Goal: Task Accomplishment & Management: Manage account settings

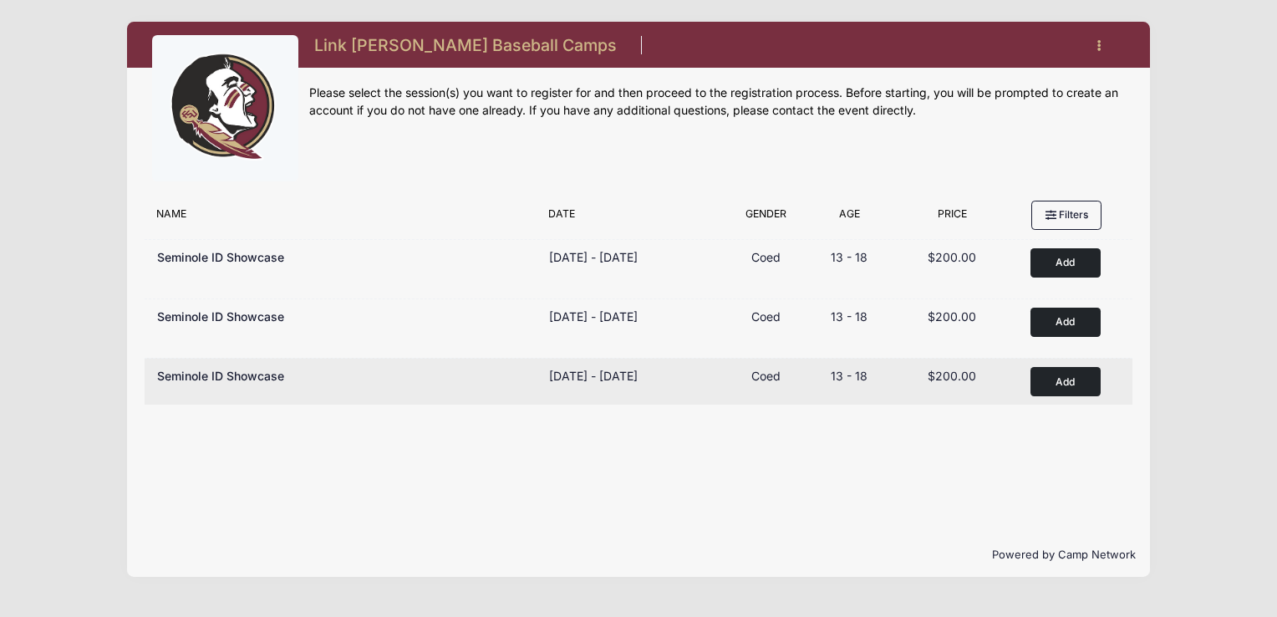
click at [1048, 373] on button "Add to Cart" at bounding box center [1065, 381] width 70 height 29
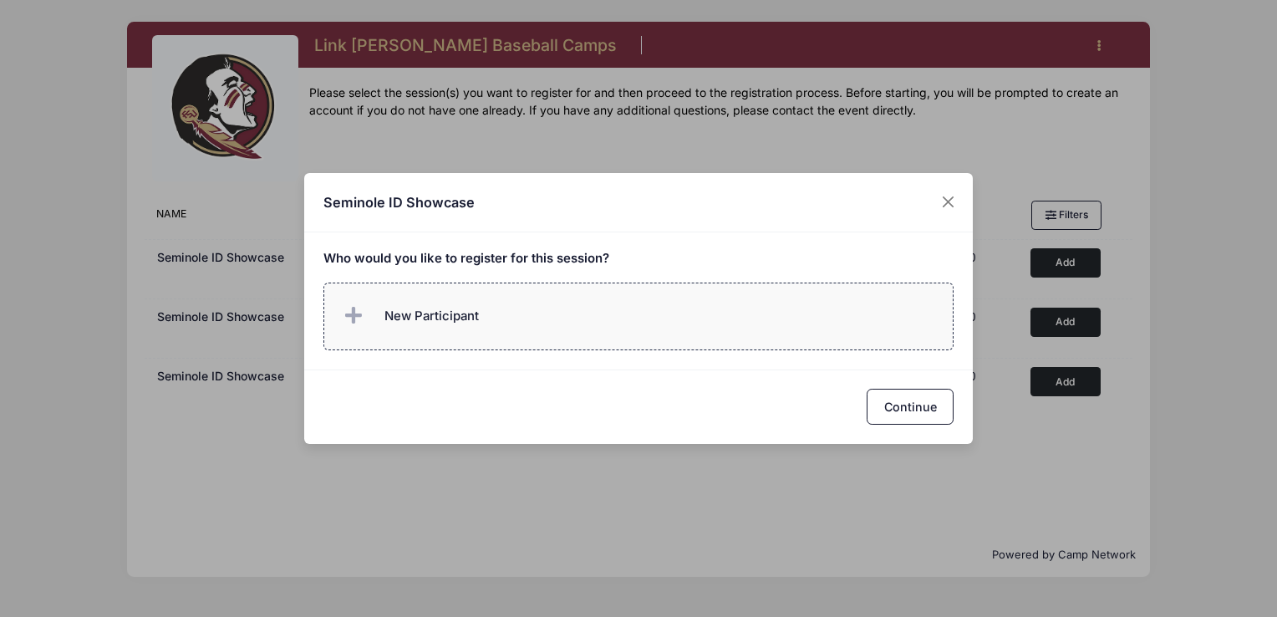
click at [515, 306] on label "New Participant" at bounding box center [638, 316] width 631 height 68
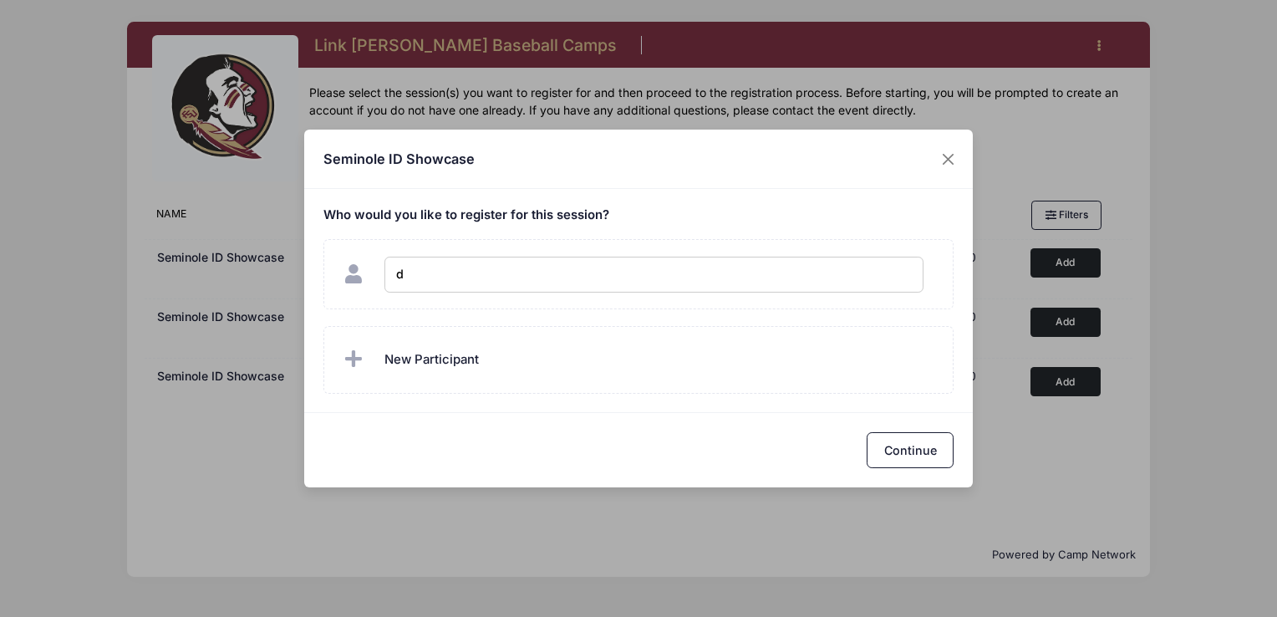
drag, startPoint x: 511, startPoint y: 277, endPoint x: 133, endPoint y: 290, distance: 378.7
click at [133, 290] on div "Seminole ID Showcase Who would you like to register for this session?" at bounding box center [638, 308] width 1277 height 617
type input "Dawson Lanham"
checkbox input "true"
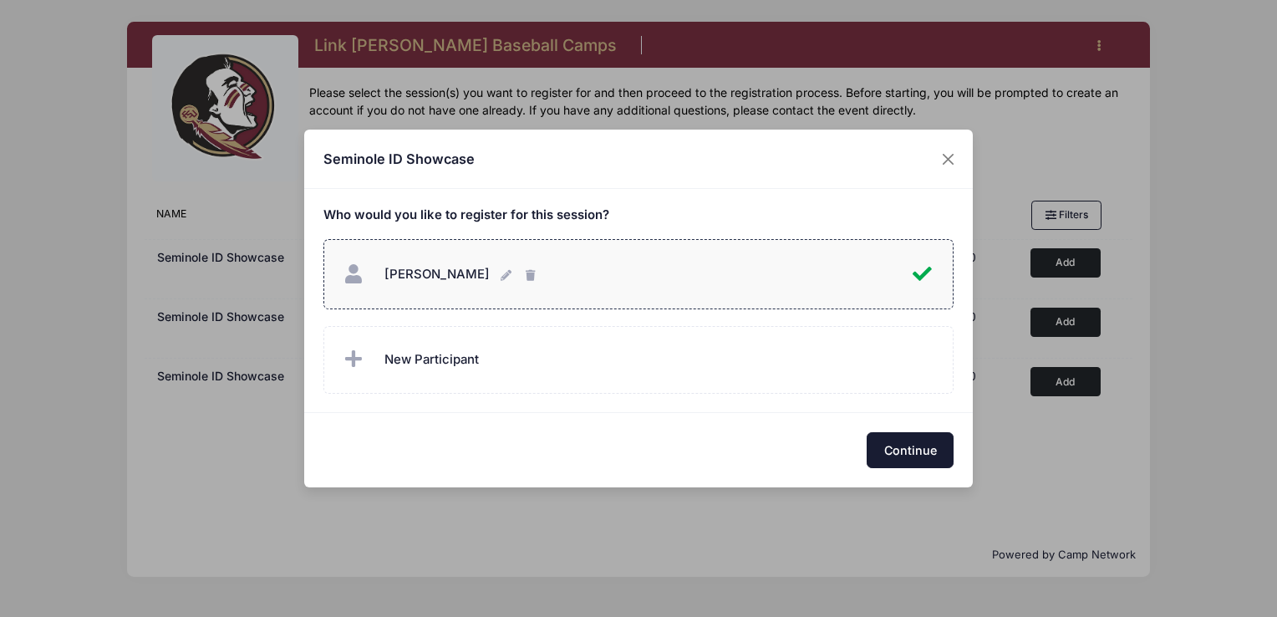
click at [926, 455] on button "Continue" at bounding box center [909, 450] width 87 height 36
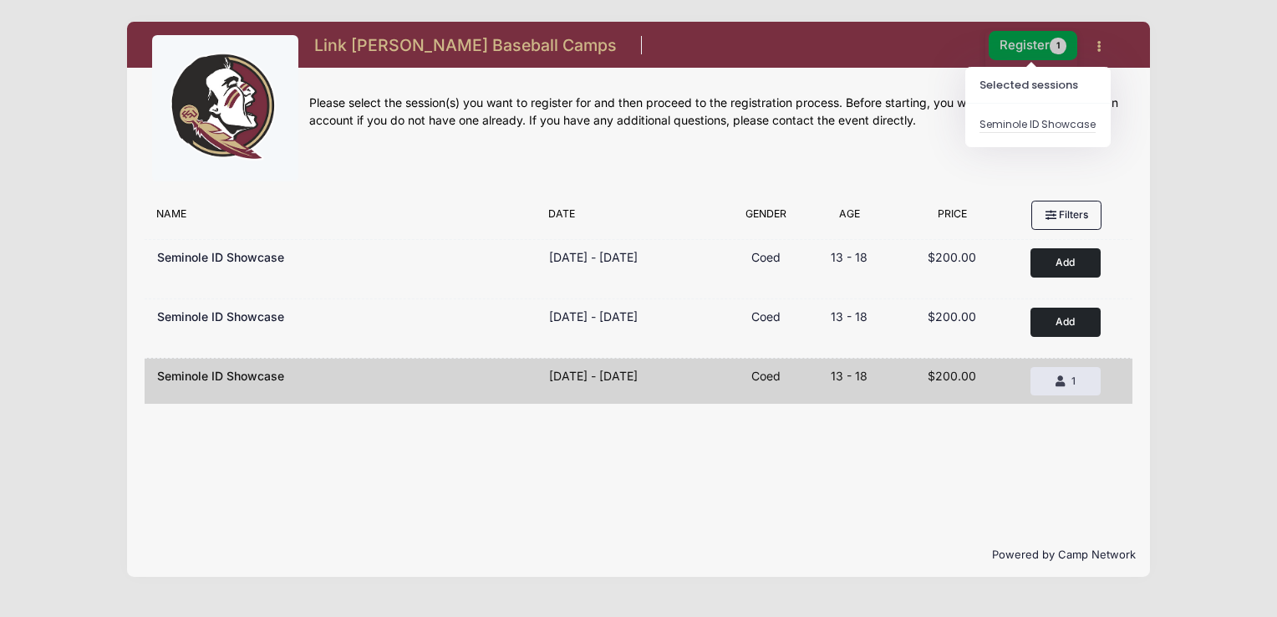
click at [1028, 48] on button "Register 1" at bounding box center [1032, 45] width 89 height 29
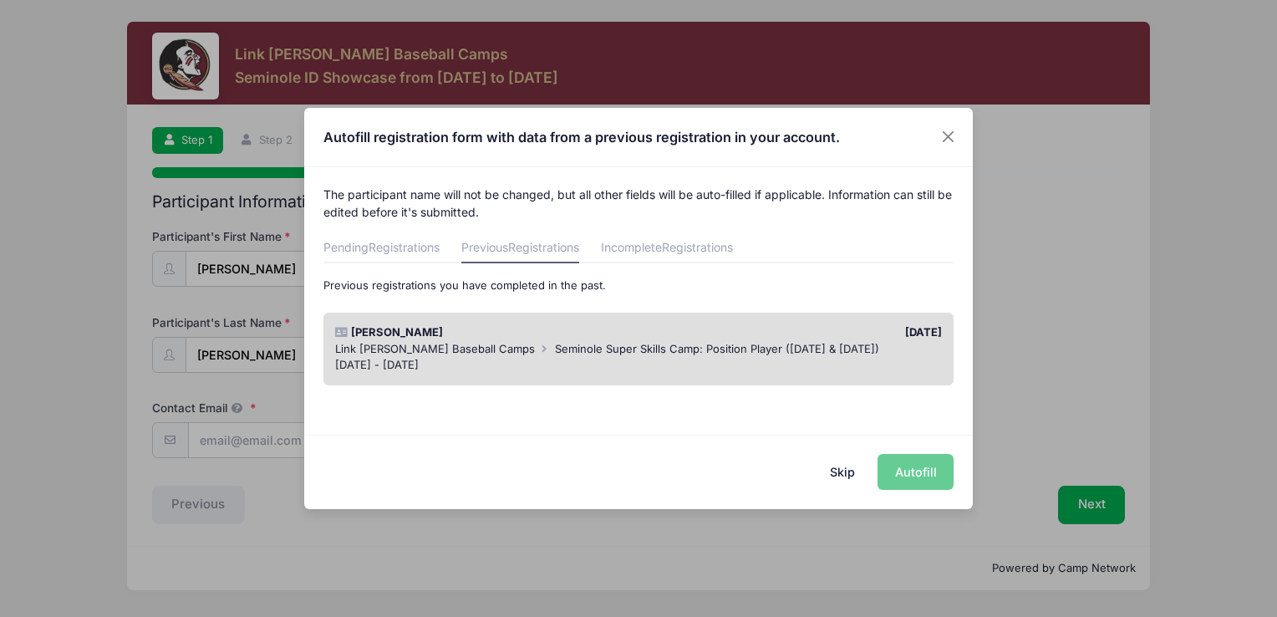
click at [608, 348] on span "Seminole Super Skills Camp: Position Player (Saturday & Sunday)" at bounding box center [717, 348] width 324 height 13
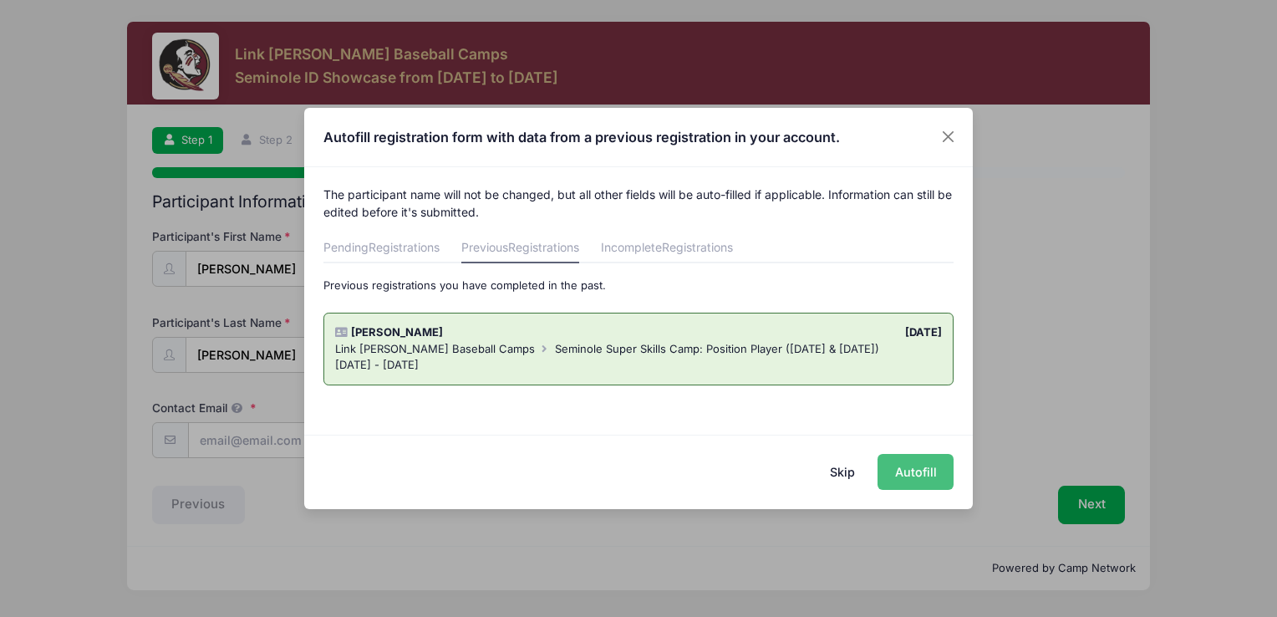
click at [938, 477] on button "Autofill" at bounding box center [915, 472] width 76 height 36
type input "halanham@gmail.com"
type input "11/12/2008"
type input "4801 Mesquite Springs Tr"
type input "Amarillo"
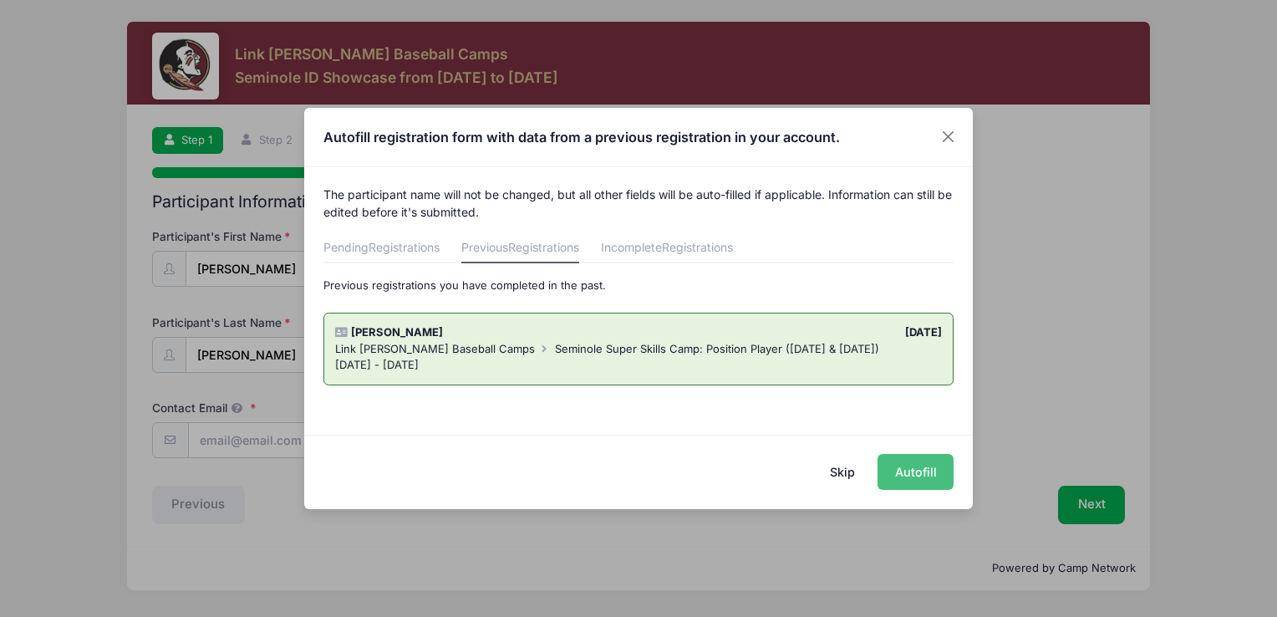
select select "TX"
type input "79119"
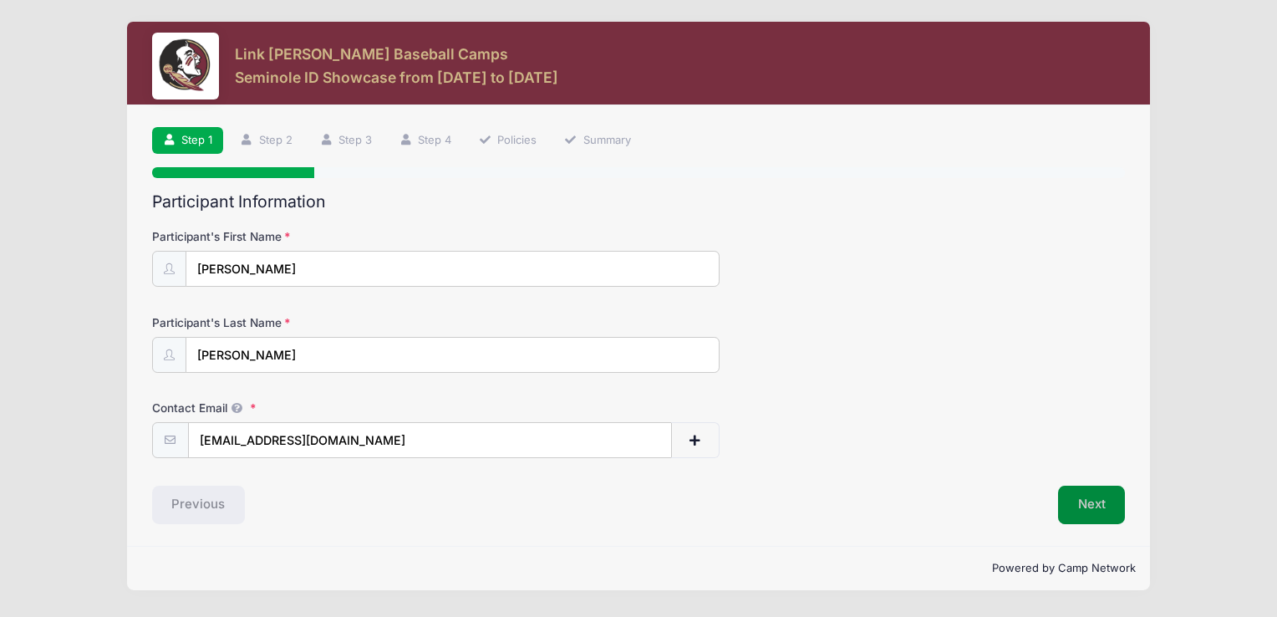
click at [1097, 495] on button "Next" at bounding box center [1092, 504] width 68 height 38
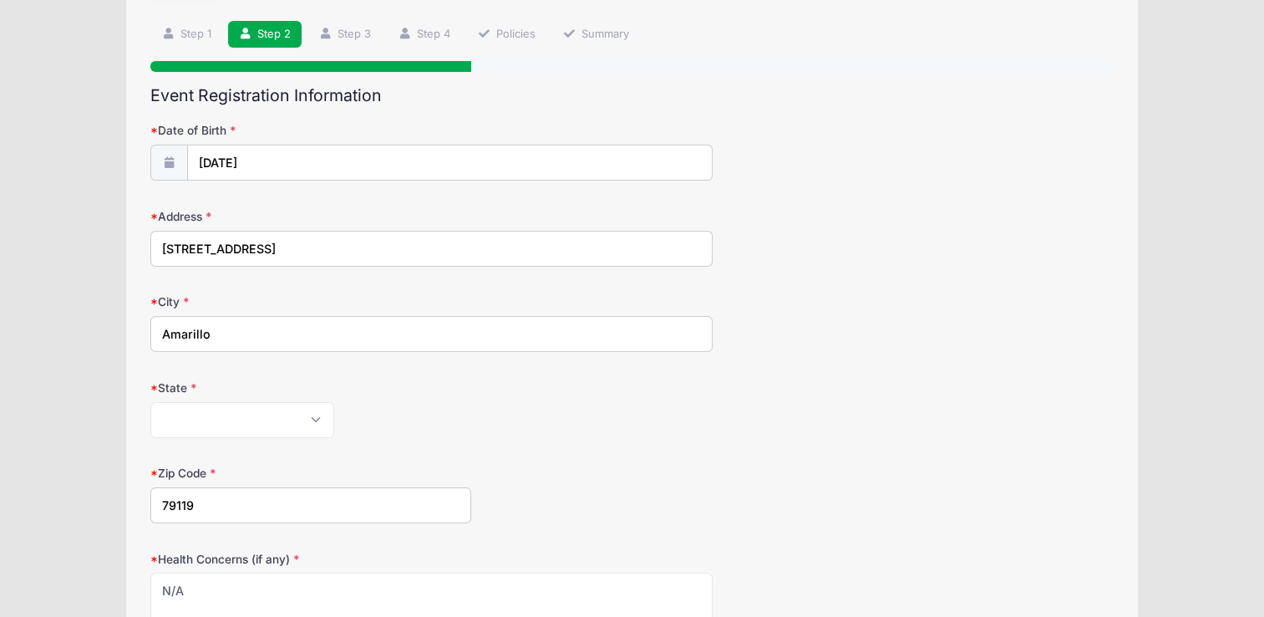
scroll to position [251, 0]
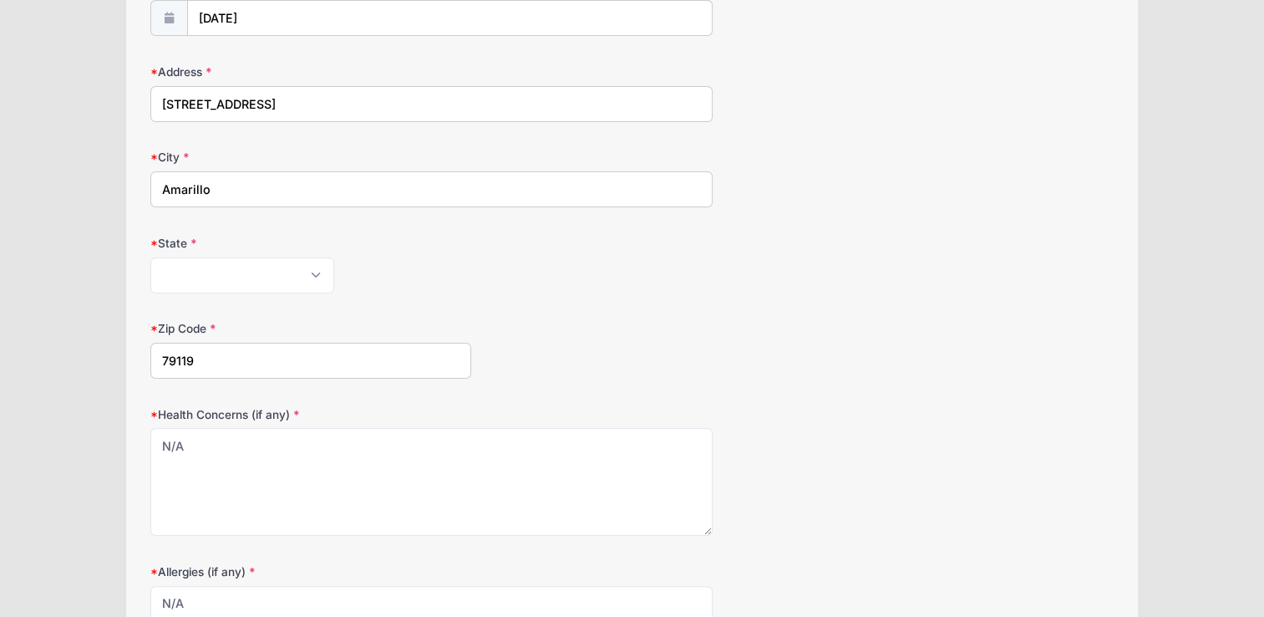
click at [393, 104] on input "4801 Mesquite Springs Tr" at bounding box center [430, 104] width 561 height 36
type input "4801 Mesquite Springs Trl"
click at [644, 268] on div "Alabama Alaska American Samoa Arizona Arkansas Armed Forces Africa Armed Forces…" at bounding box center [430, 275] width 561 height 36
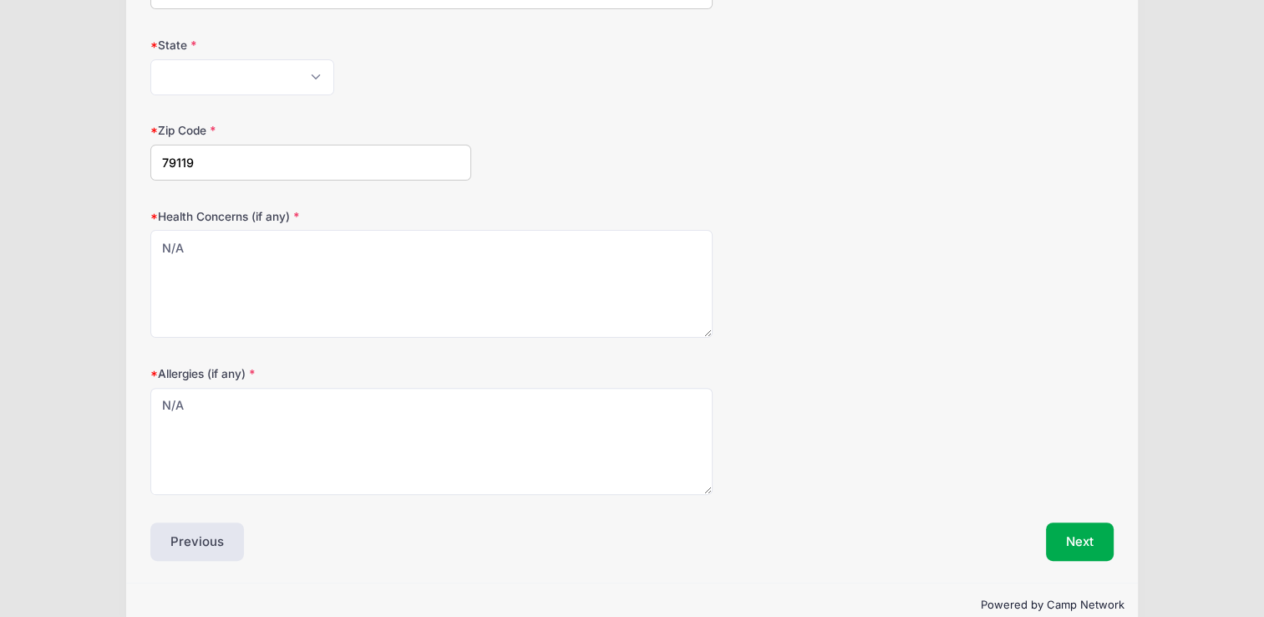
scroll to position [477, 0]
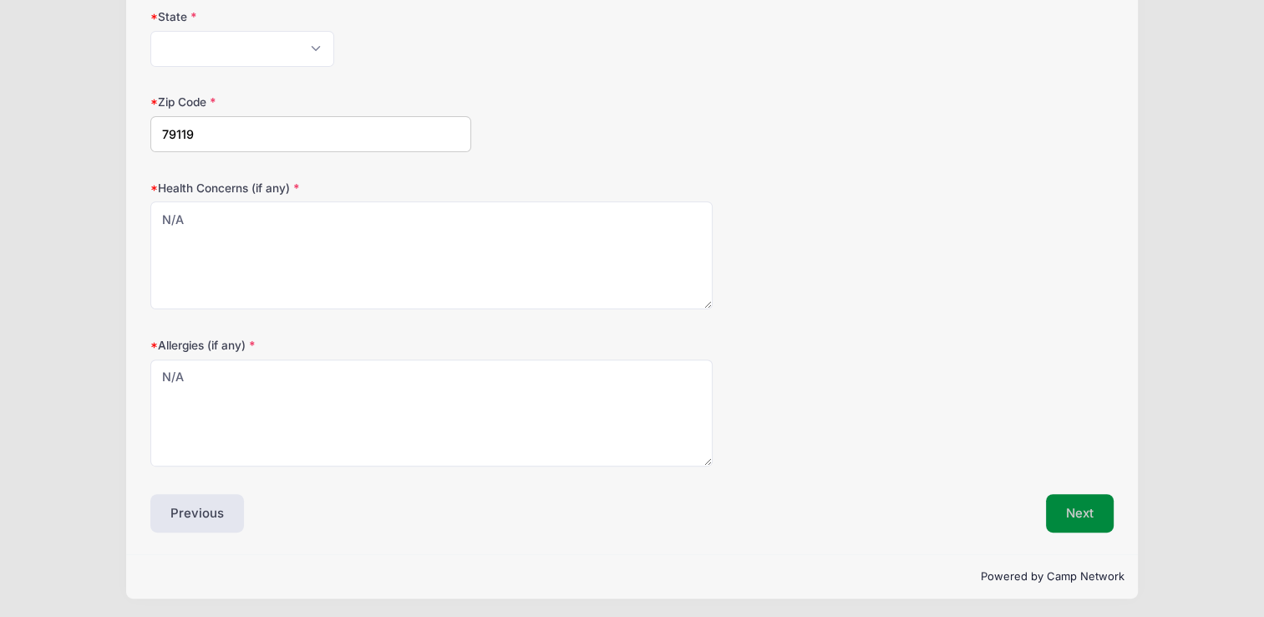
click at [1085, 505] on button "Next" at bounding box center [1080, 513] width 68 height 38
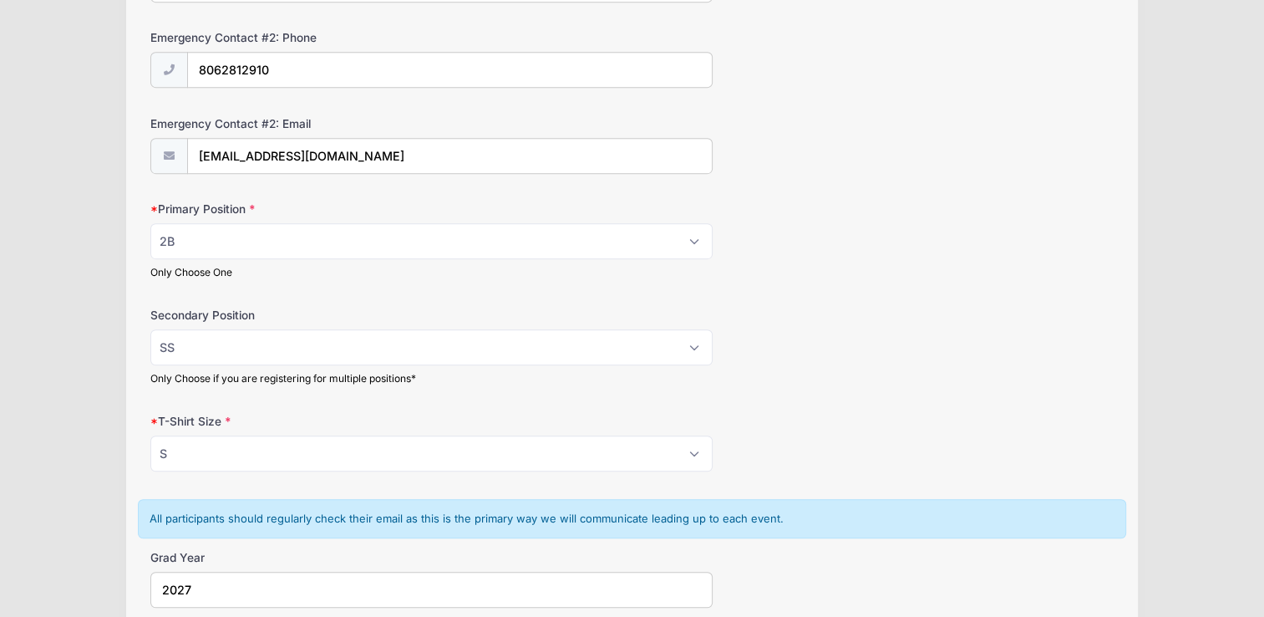
scroll to position [835, 0]
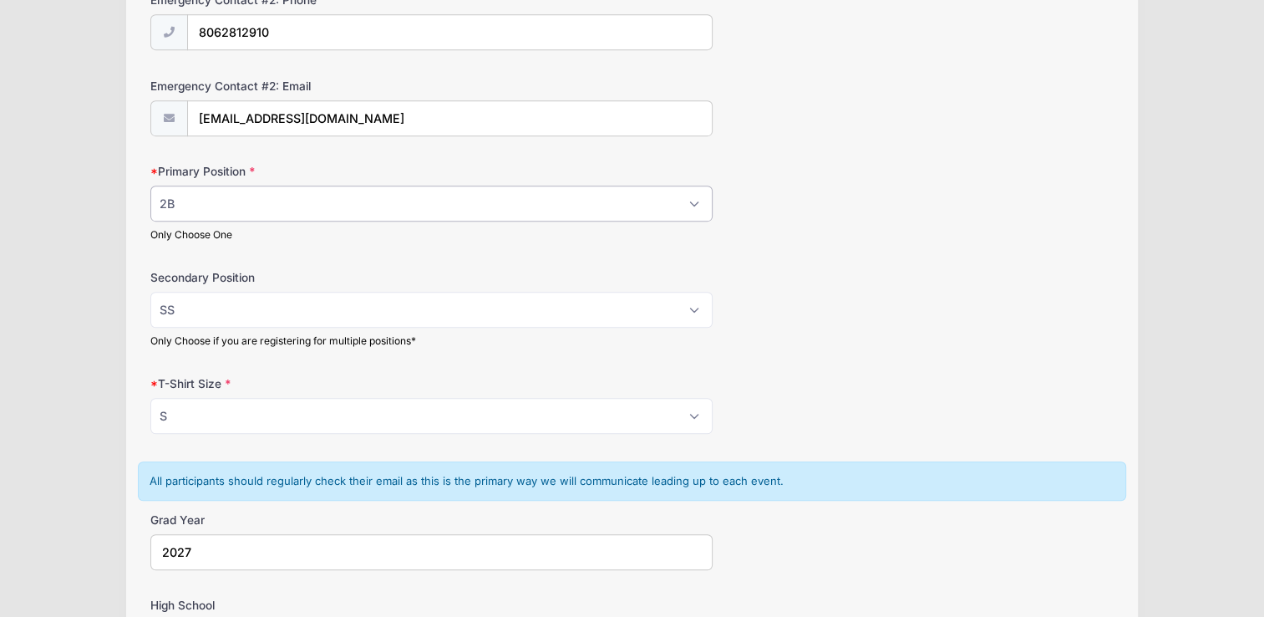
click at [644, 196] on select "Please Select RHP LHP C 1B 2B 3B SS OF" at bounding box center [430, 203] width 561 height 36
select select "SS"
click at [150, 185] on select "Please Select RHP LHP C 1B 2B 3B SS OF" at bounding box center [430, 203] width 561 height 36
click at [565, 310] on select "Please Select RHP LHP C 1B 2B 3B SS OF" at bounding box center [430, 310] width 561 height 36
select select "RHP"
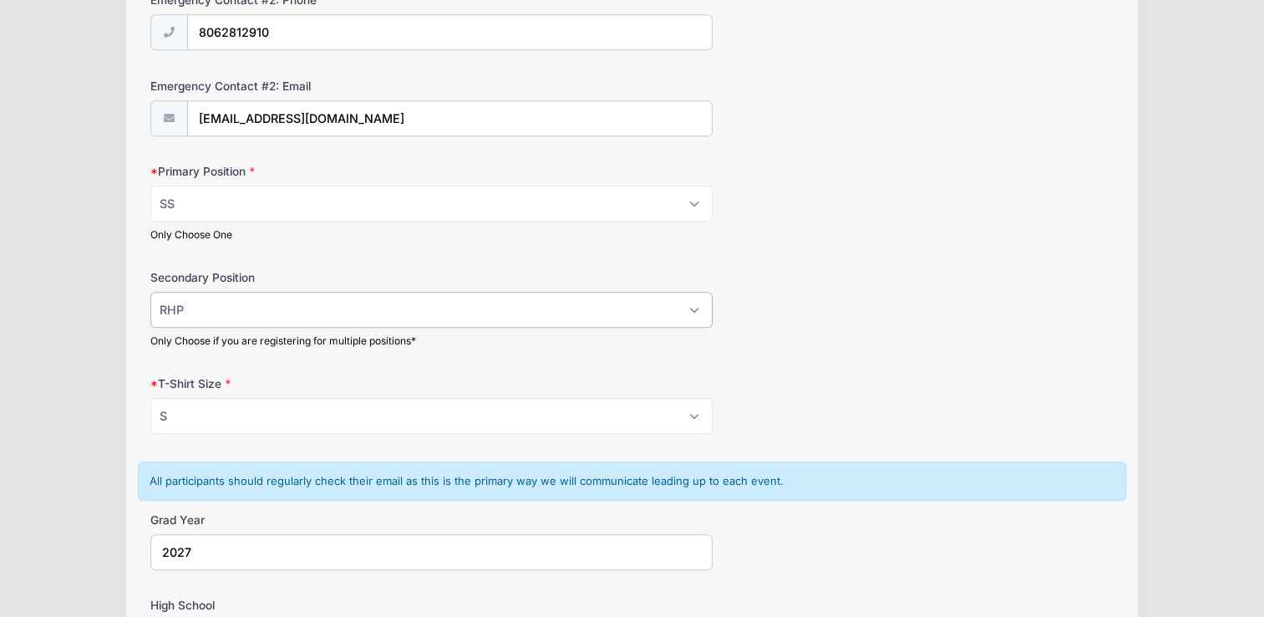
click at [150, 292] on select "Please Select RHP LHP C 1B 2B 3B SS OF" at bounding box center [430, 310] width 561 height 36
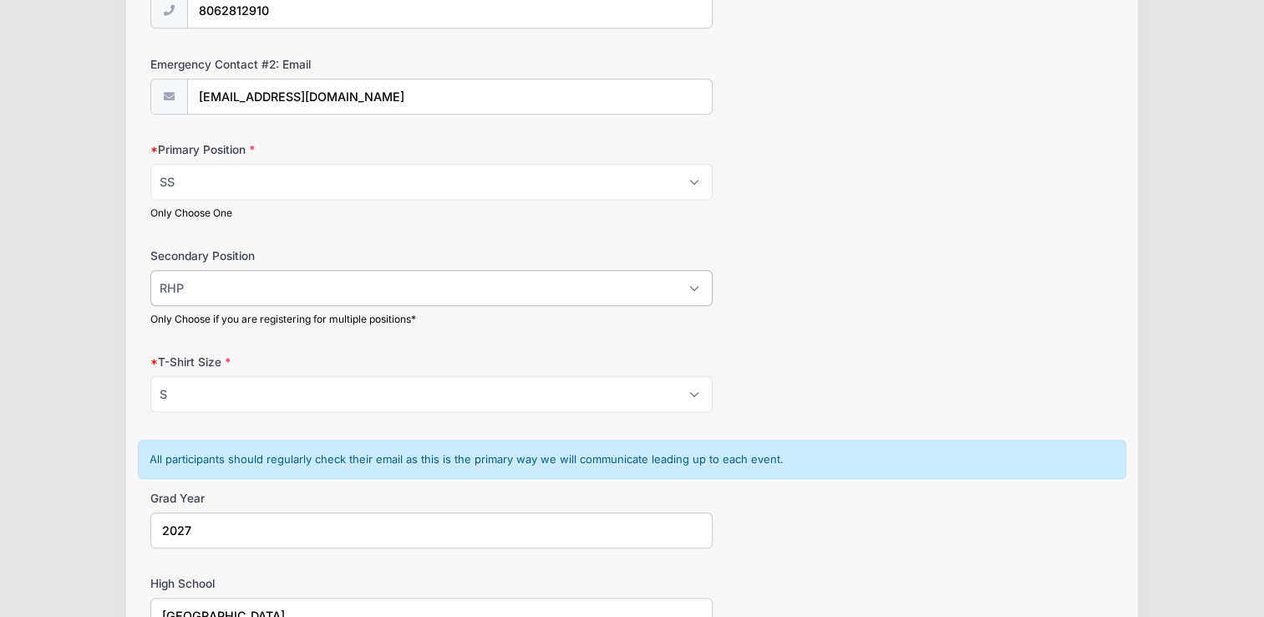
scroll to position [919, 0]
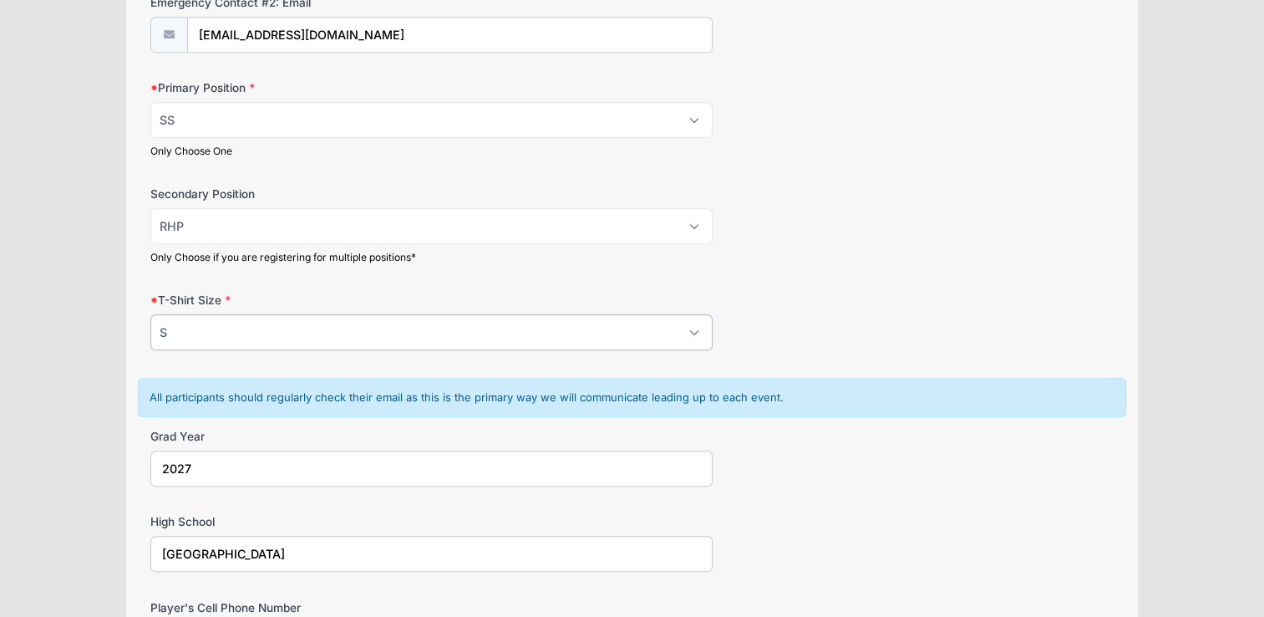
click at [656, 327] on select "Please Select YS YM YL YXL S M L XL XXL" at bounding box center [430, 332] width 561 height 36
select select "M"
click at [150, 314] on select "Please Select YS YM YL YXL S M L XL XXL" at bounding box center [430, 332] width 561 height 36
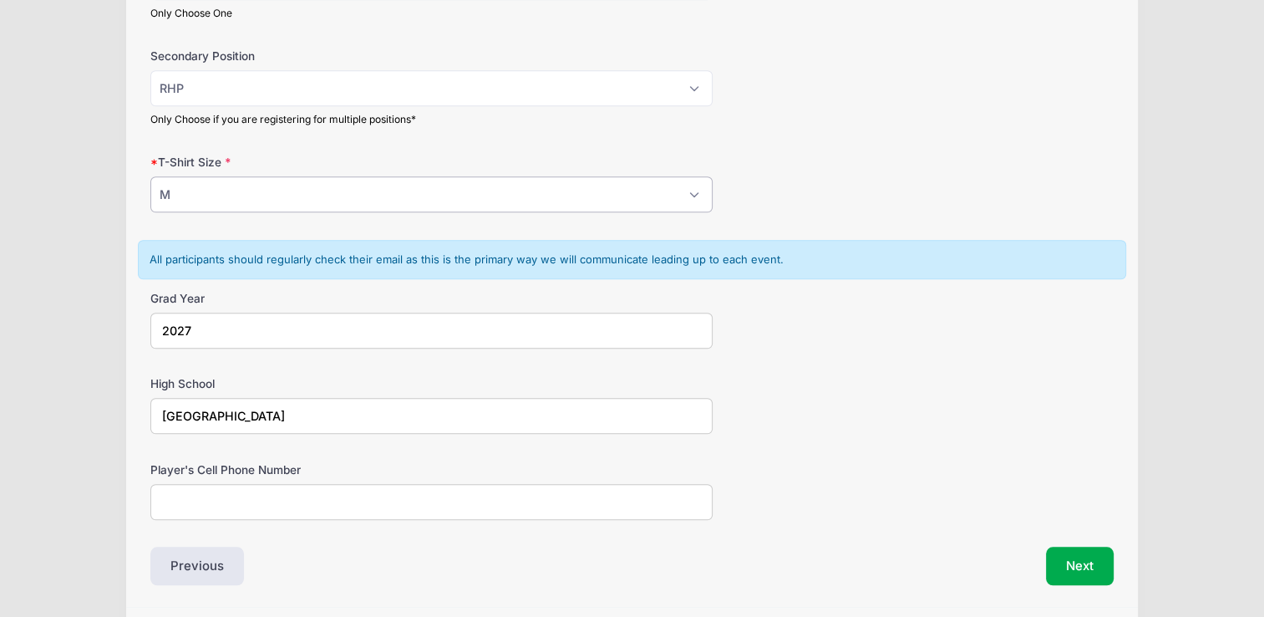
scroll to position [1086, 0]
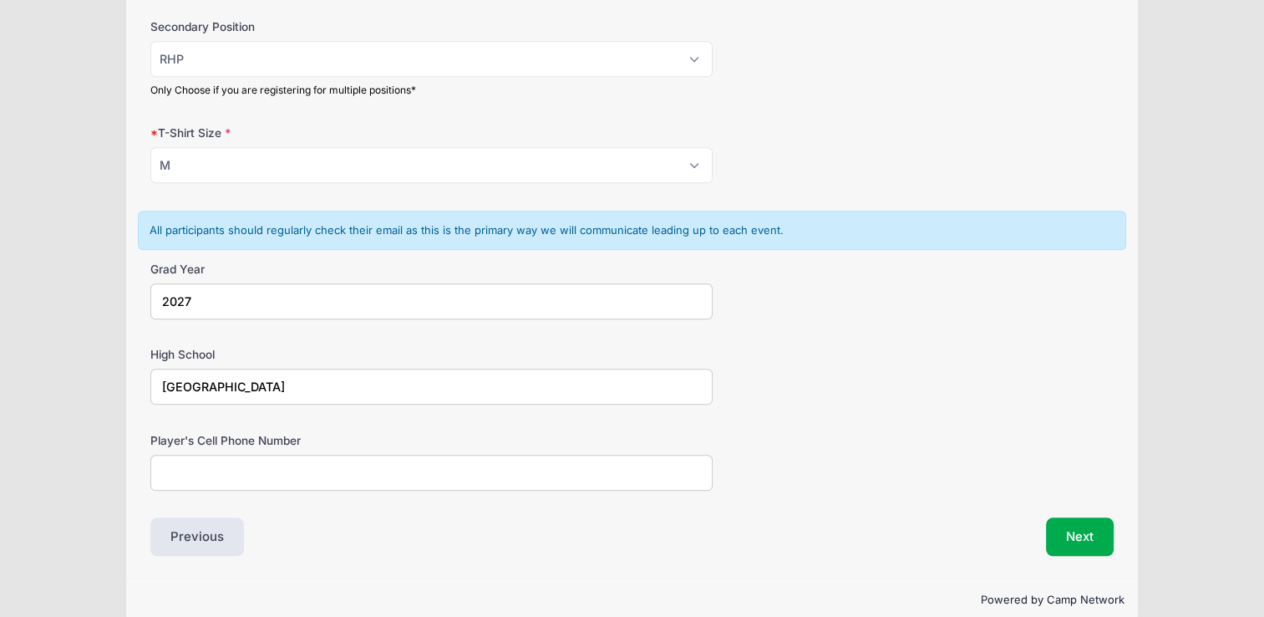
click at [307, 471] on input "Player's Cell Phone Number" at bounding box center [430, 473] width 561 height 36
type input "806.376.0953"
drag, startPoint x: 1089, startPoint y: 537, endPoint x: 886, endPoint y: 512, distance: 204.6
click at [886, 517] on div "Next" at bounding box center [877, 536] width 490 height 38
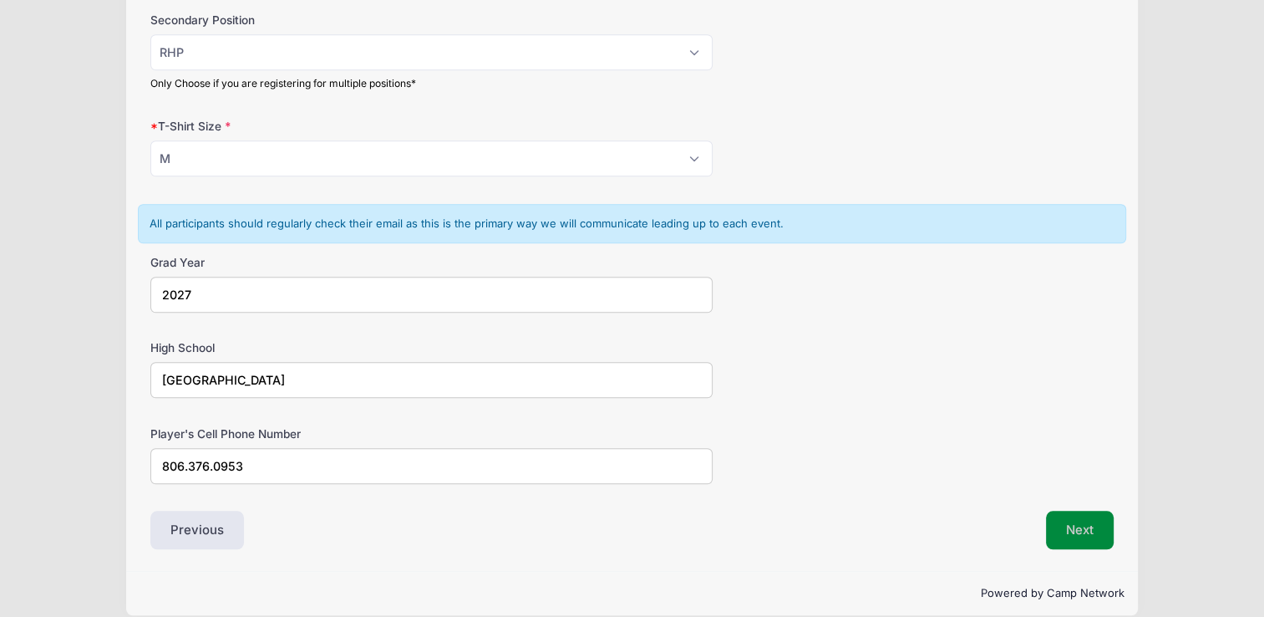
scroll to position [1106, 0]
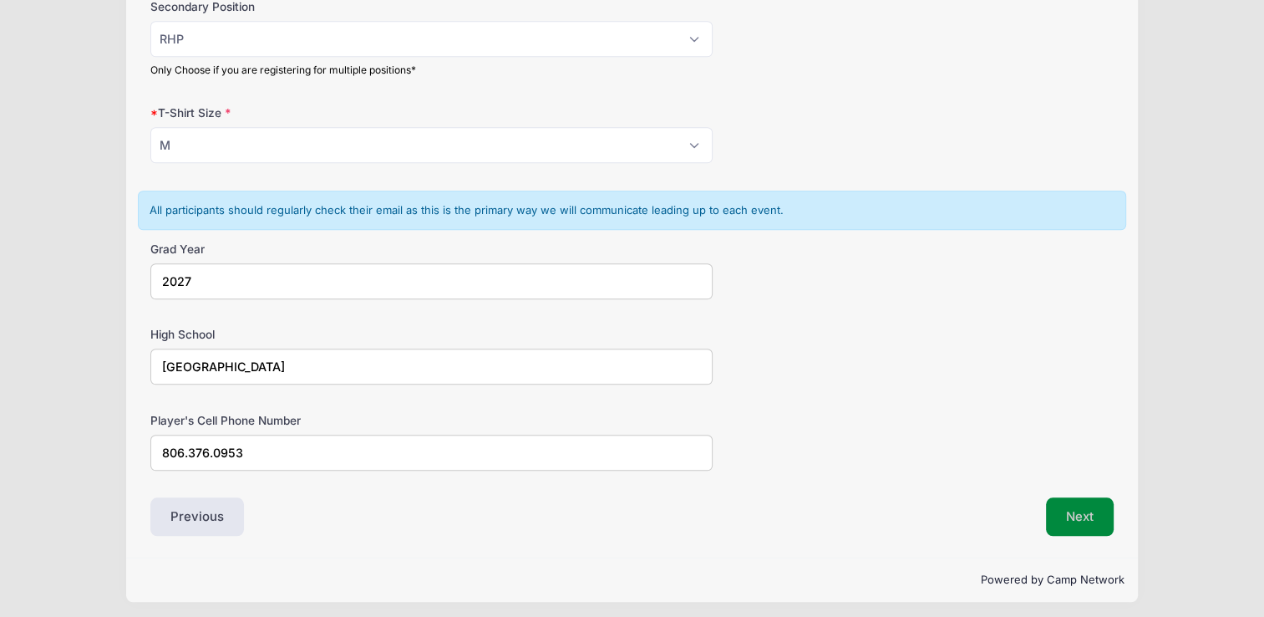
click at [1079, 515] on button "Next" at bounding box center [1080, 516] width 68 height 38
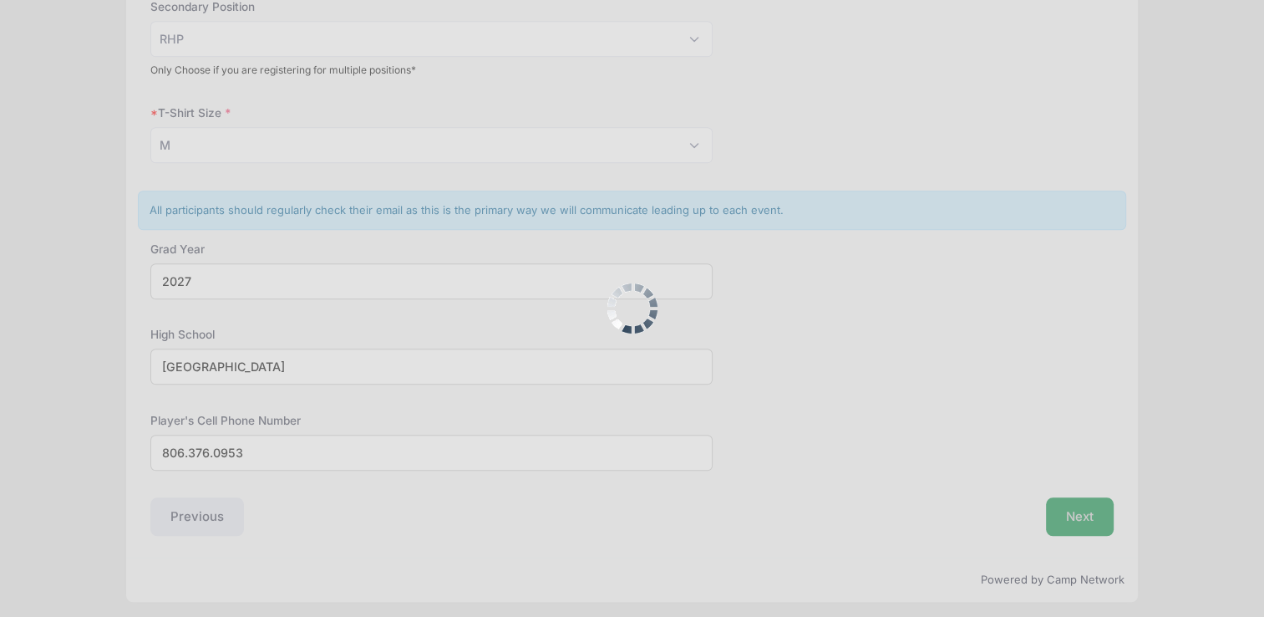
scroll to position [0, 0]
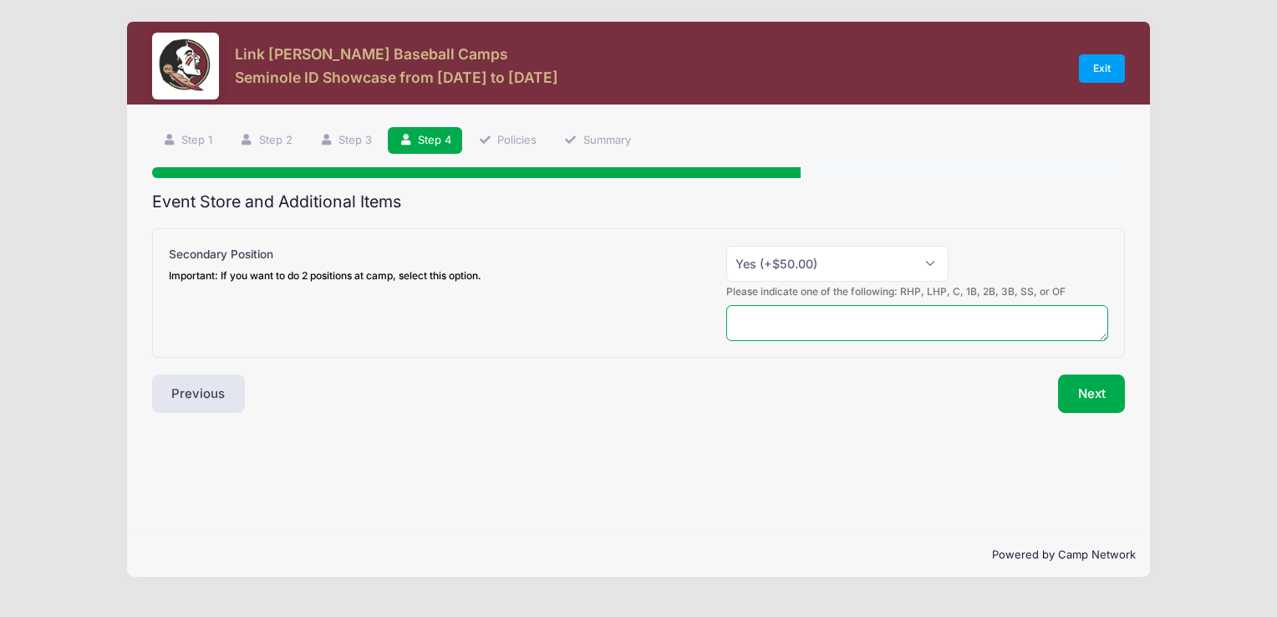
click at [1018, 317] on textarea at bounding box center [917, 323] width 382 height 36
type textarea "RHP"
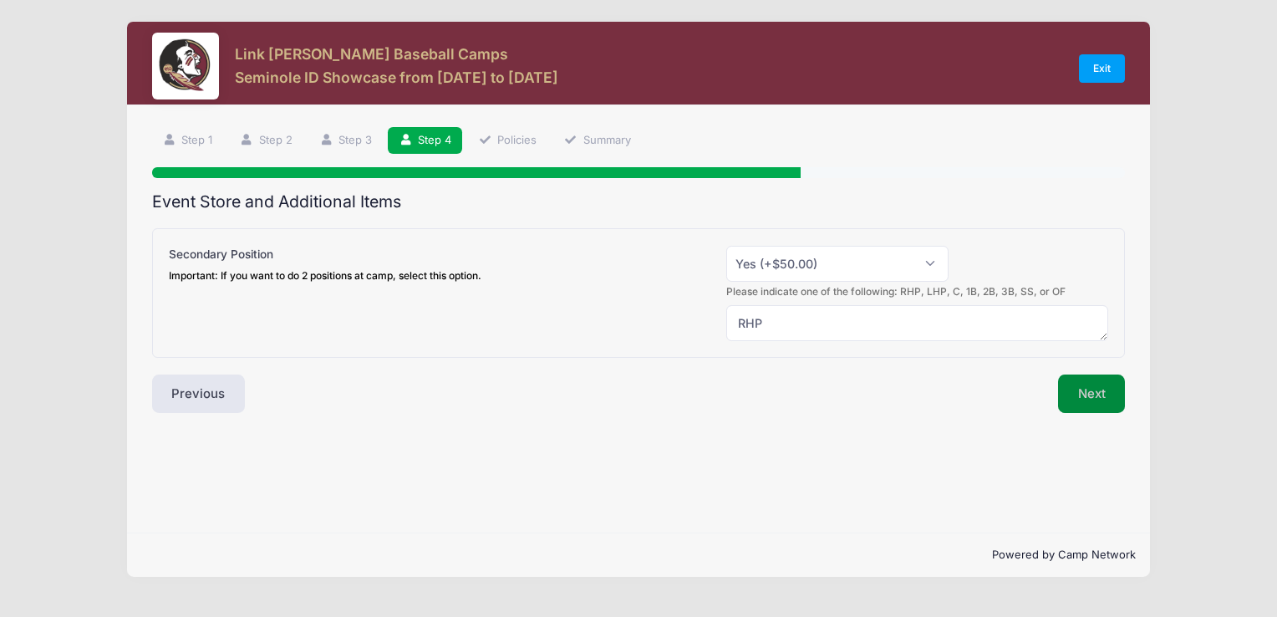
click at [1068, 400] on button "Next" at bounding box center [1092, 393] width 68 height 38
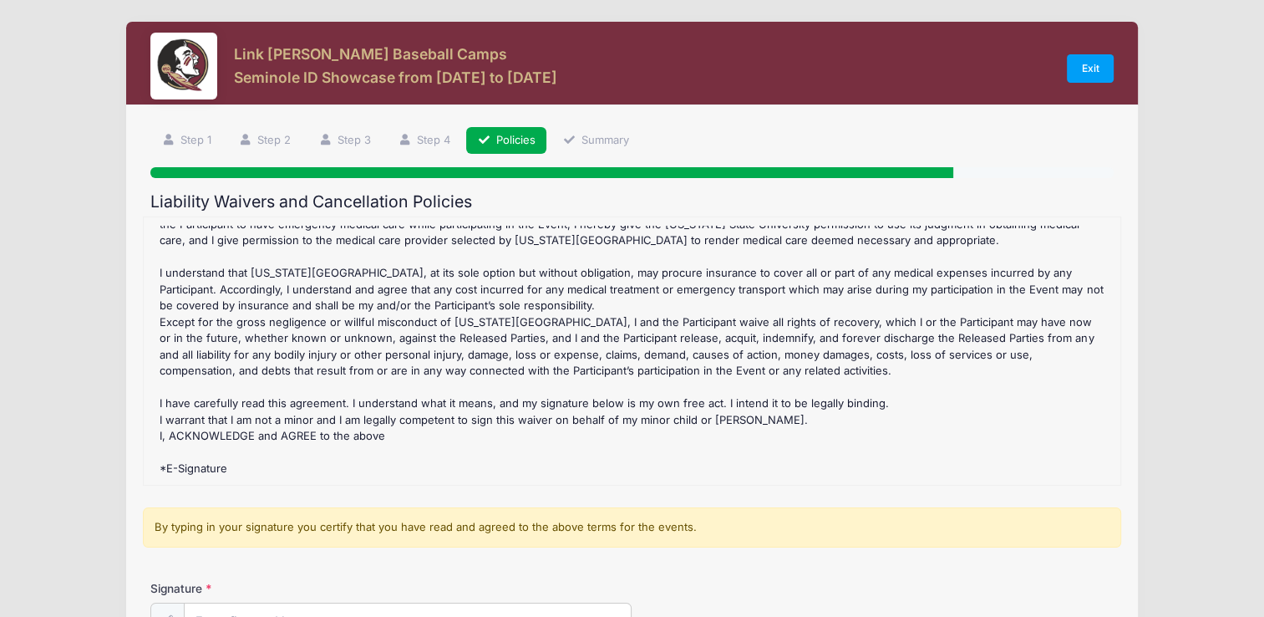
scroll to position [194, 0]
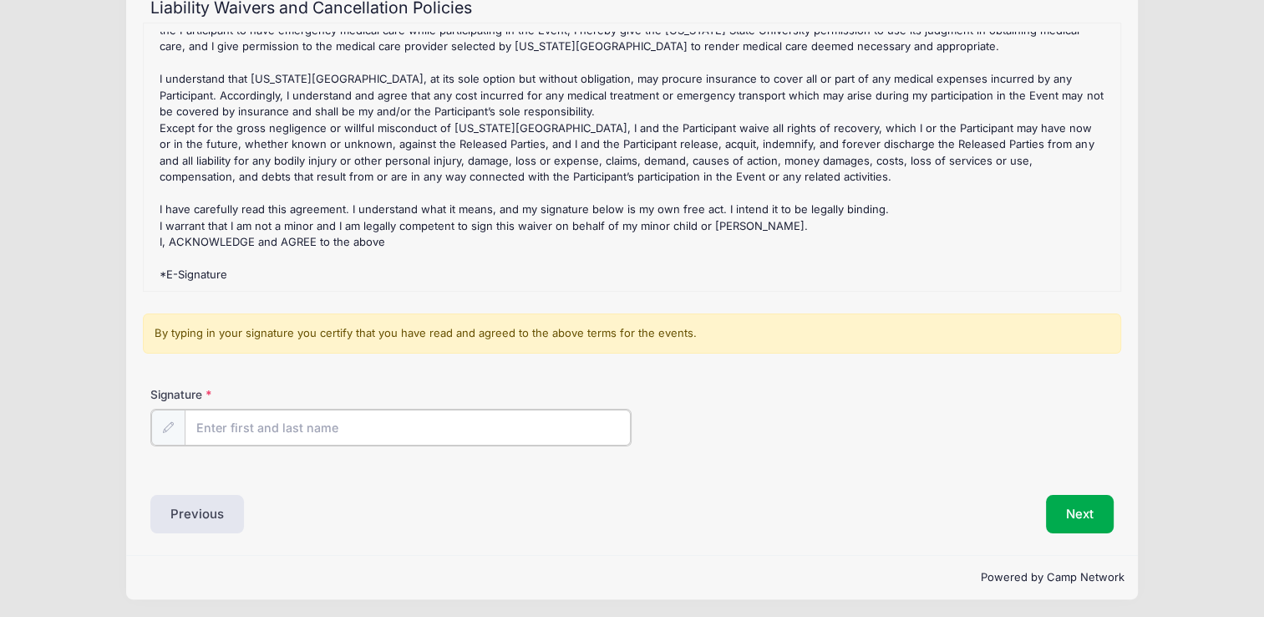
click at [369, 417] on input "Signature" at bounding box center [408, 427] width 446 height 36
drag, startPoint x: 270, startPoint y: 429, endPoint x: 245, endPoint y: 428, distance: 25.1
click at [245, 428] on input "Heather Ann Lanham" at bounding box center [408, 427] width 446 height 36
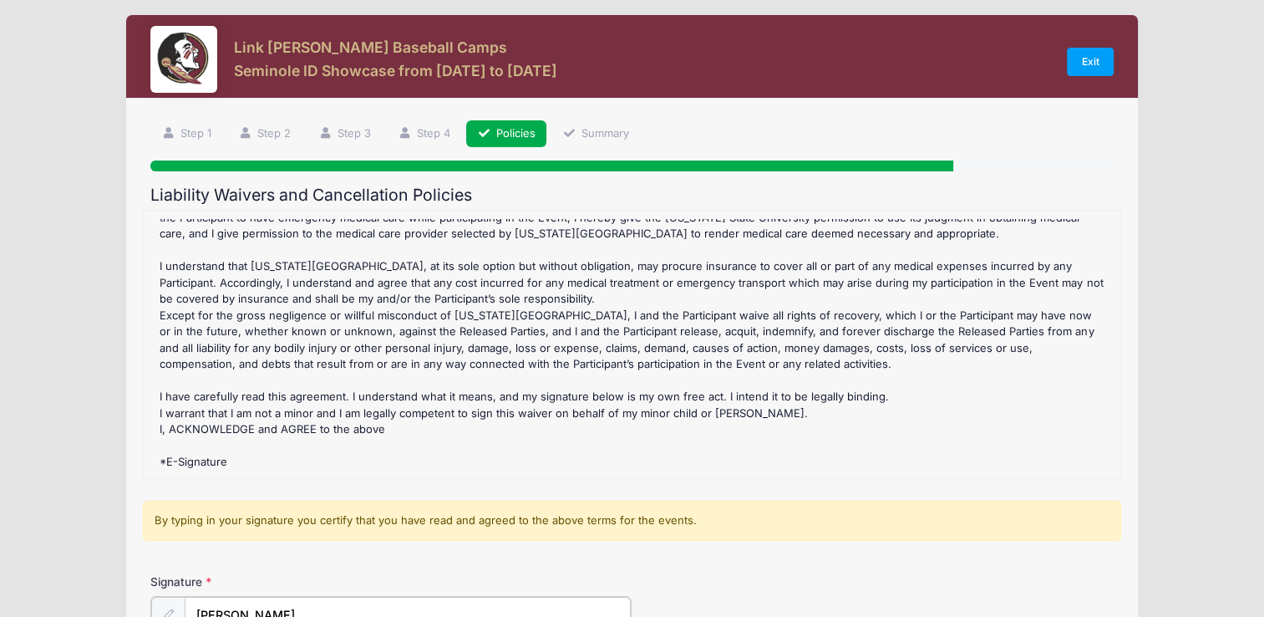
scroll to position [0, 0]
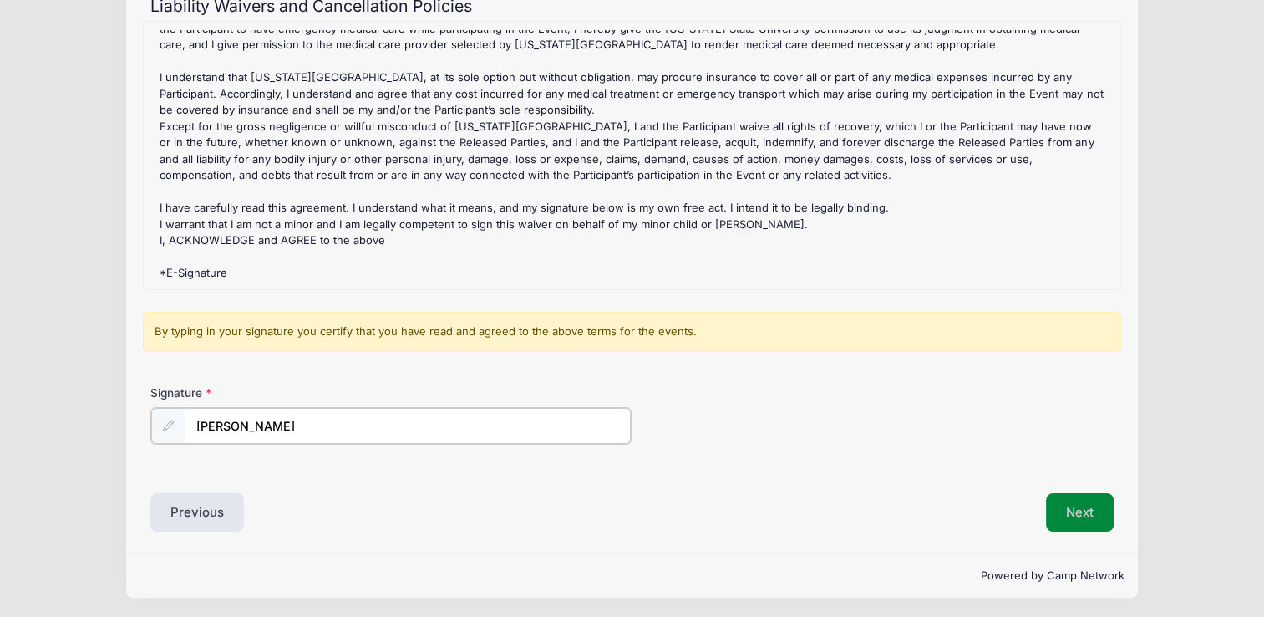
type input "Heather Lanham"
click at [1060, 510] on button "Next" at bounding box center [1080, 510] width 68 height 38
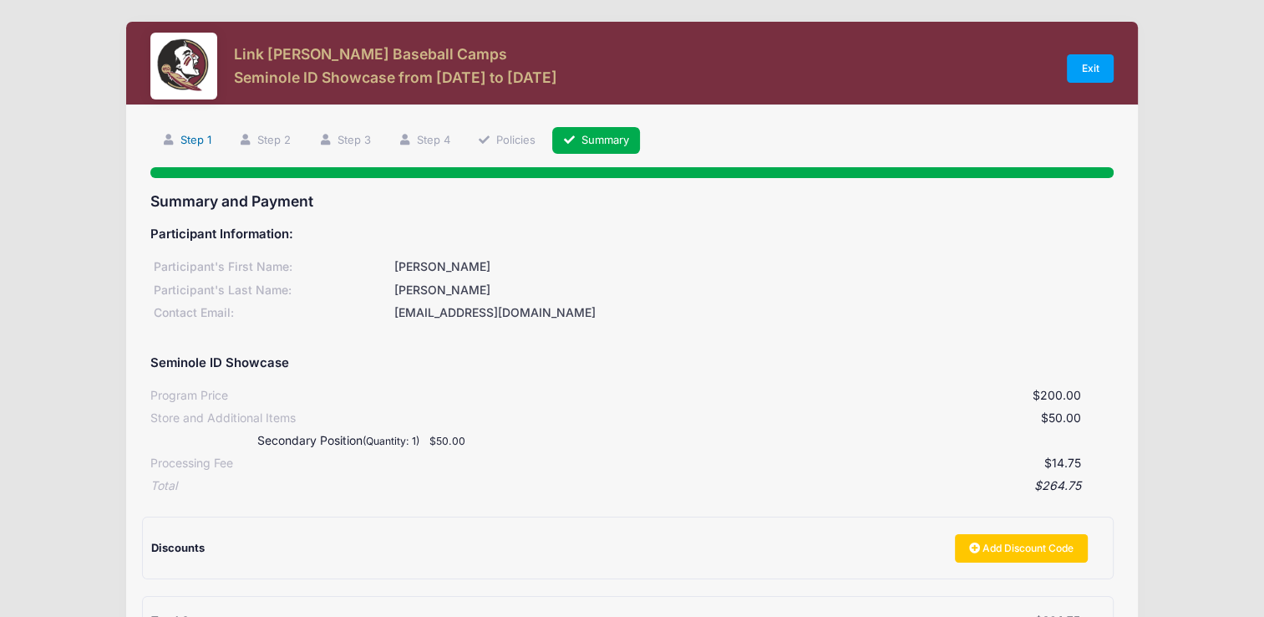
click at [185, 135] on link "Step 1" at bounding box center [186, 141] width 72 height 28
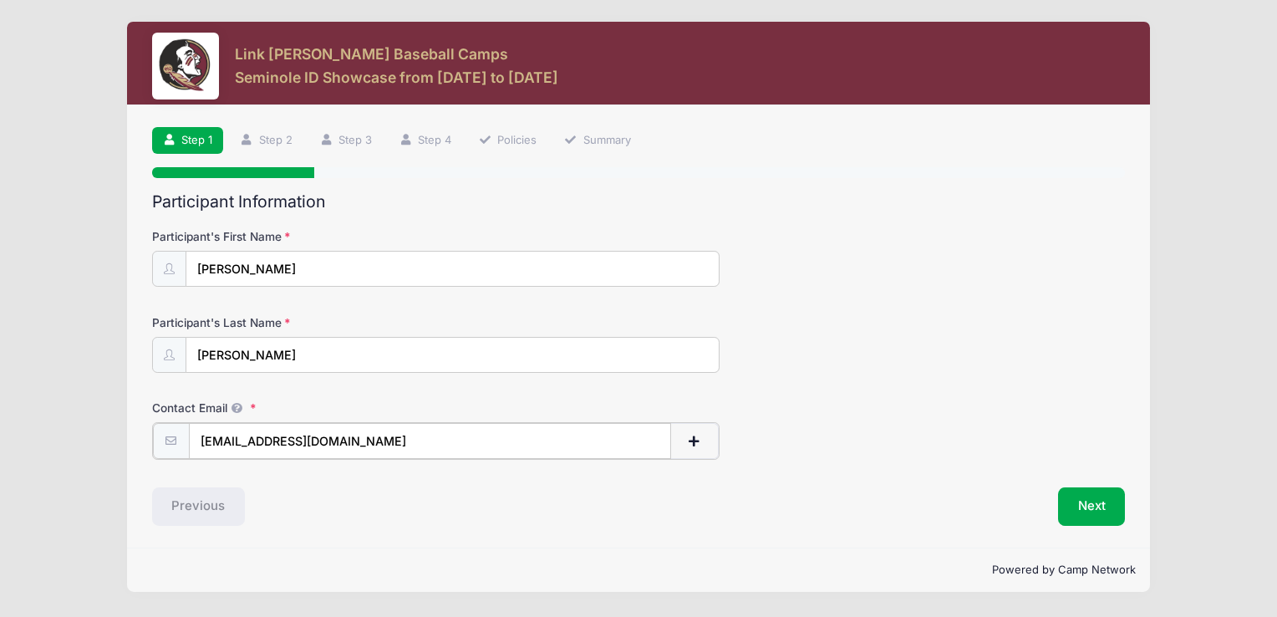
drag, startPoint x: 421, startPoint y: 436, endPoint x: 0, endPoint y: 449, distance: 421.3
click at [0, 486] on html "Processing Request Please wait... Processing Request Please wait... Processing …" at bounding box center [638, 308] width 1277 height 617
type input "Dawson.Lanham27@gmail.com"
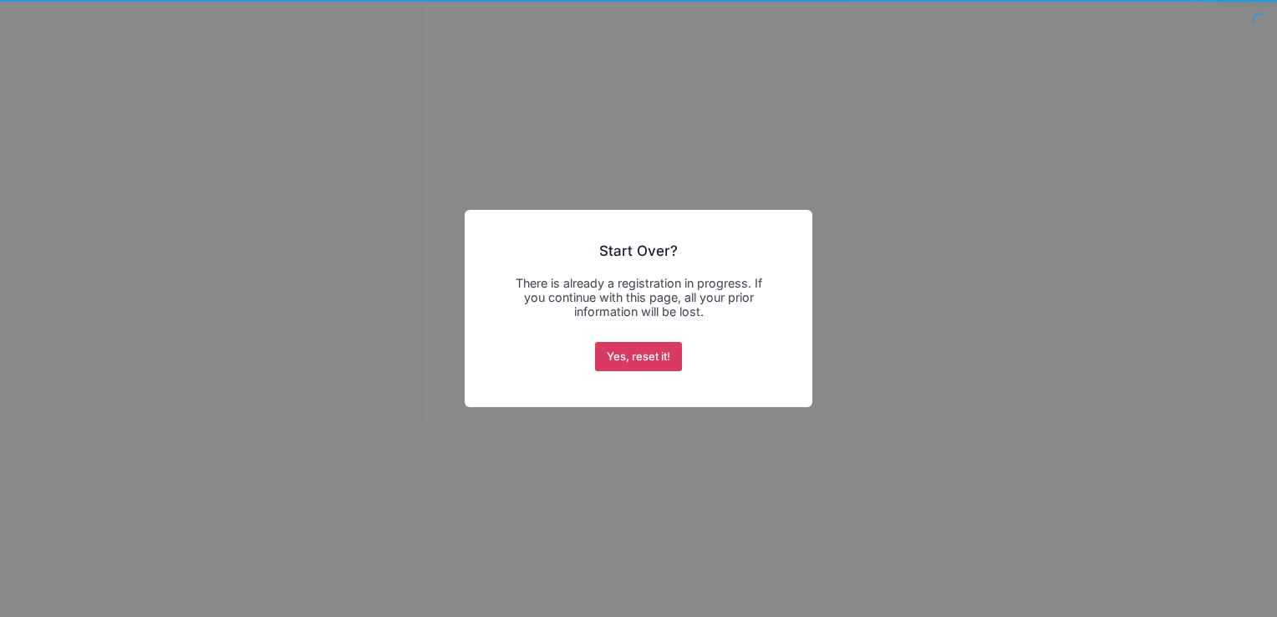
click at [664, 353] on button "Yes, reset it!" at bounding box center [639, 357] width 88 height 30
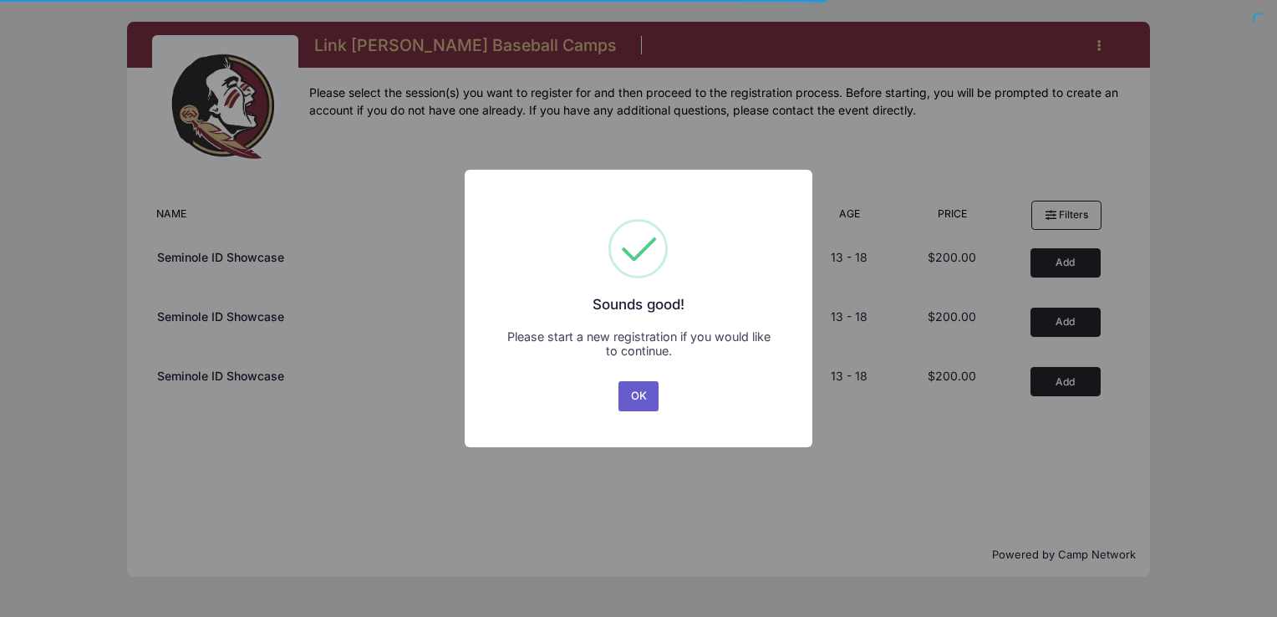
click at [647, 402] on button "OK" at bounding box center [638, 396] width 40 height 30
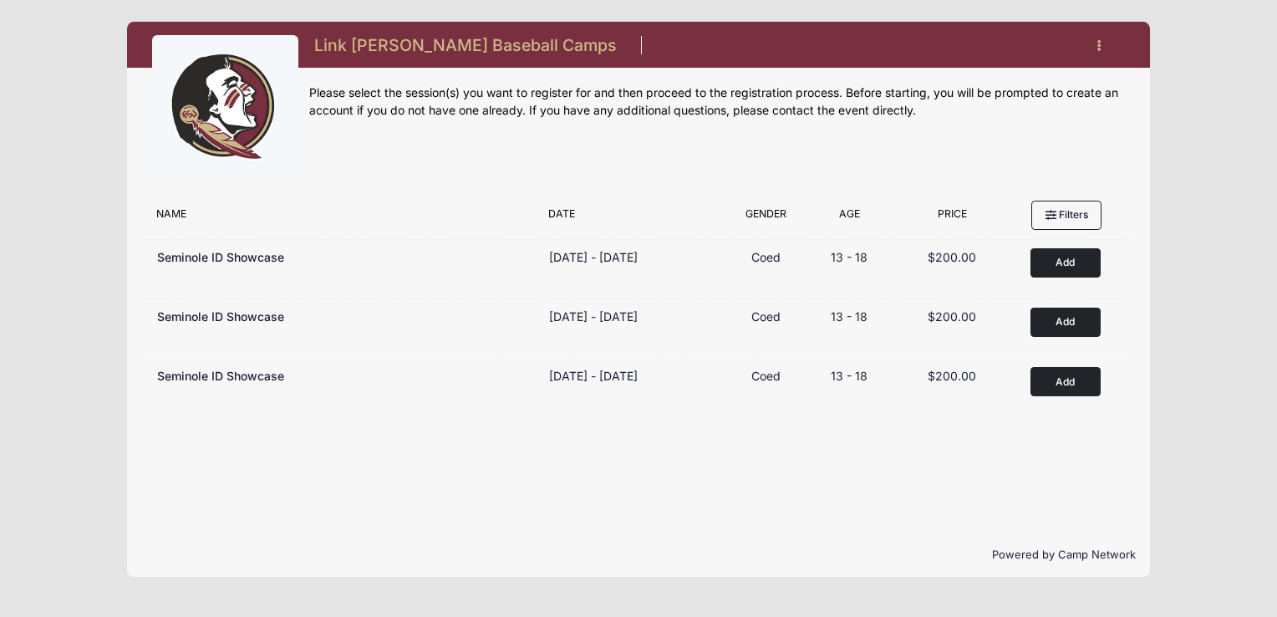
click at [1100, 52] on button "button" at bounding box center [1102, 45] width 45 height 29
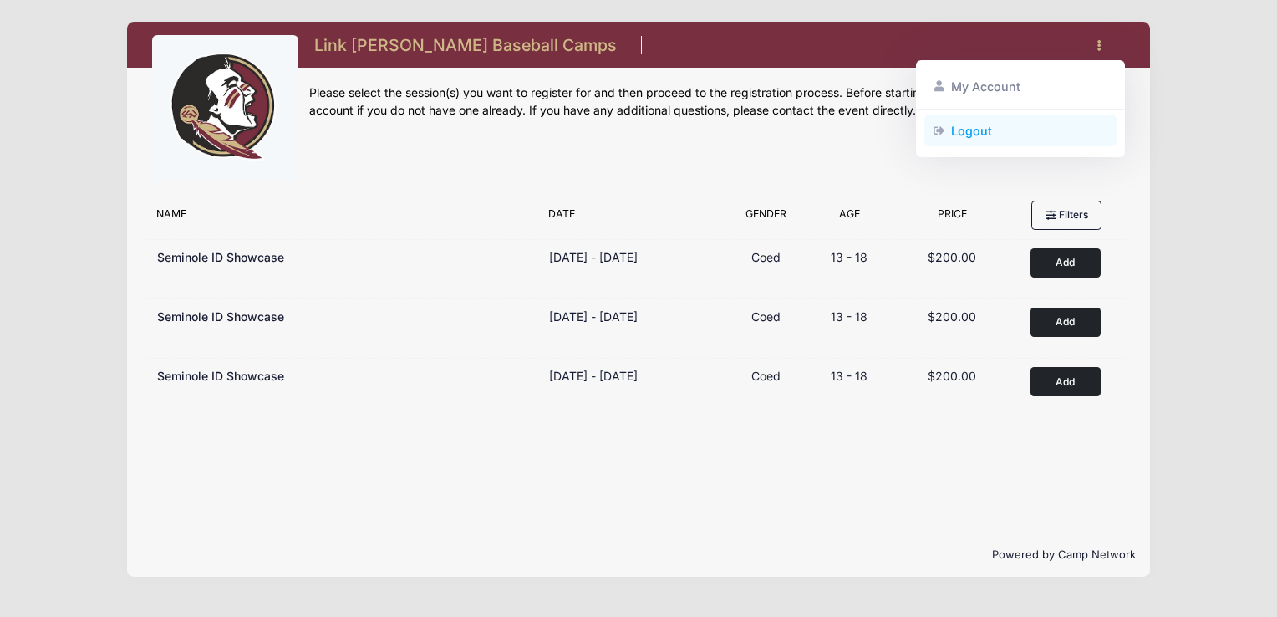
click at [977, 135] on link "Logout" at bounding box center [1020, 130] width 193 height 32
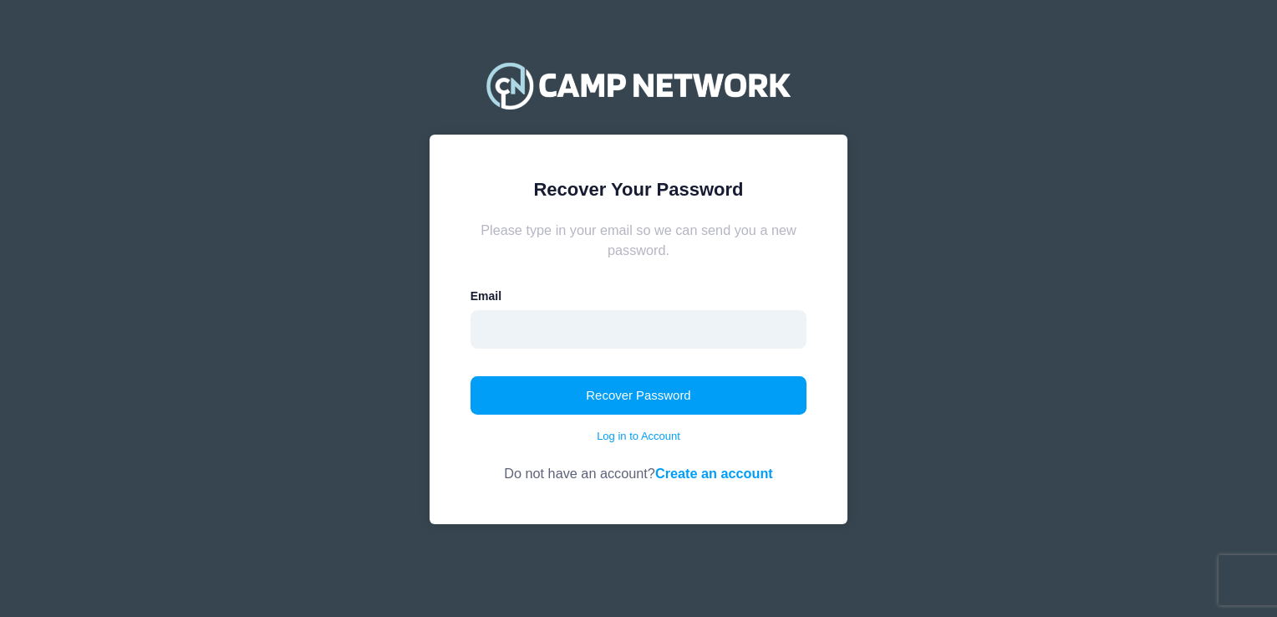
click at [526, 329] on input "email" at bounding box center [638, 329] width 337 height 38
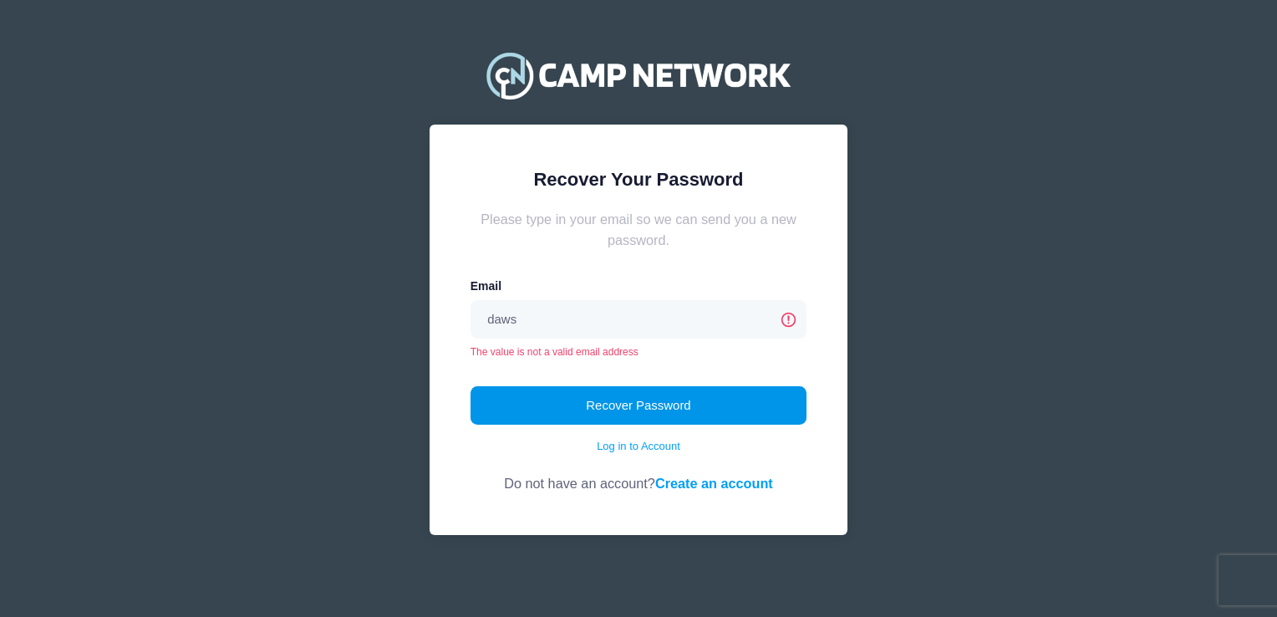
drag, startPoint x: 622, startPoint y: 363, endPoint x: 635, endPoint y: 409, distance: 47.6
click at [632, 391] on form "Please type in your email so we can send you a new password. Email daws The val…" at bounding box center [638, 351] width 337 height 284
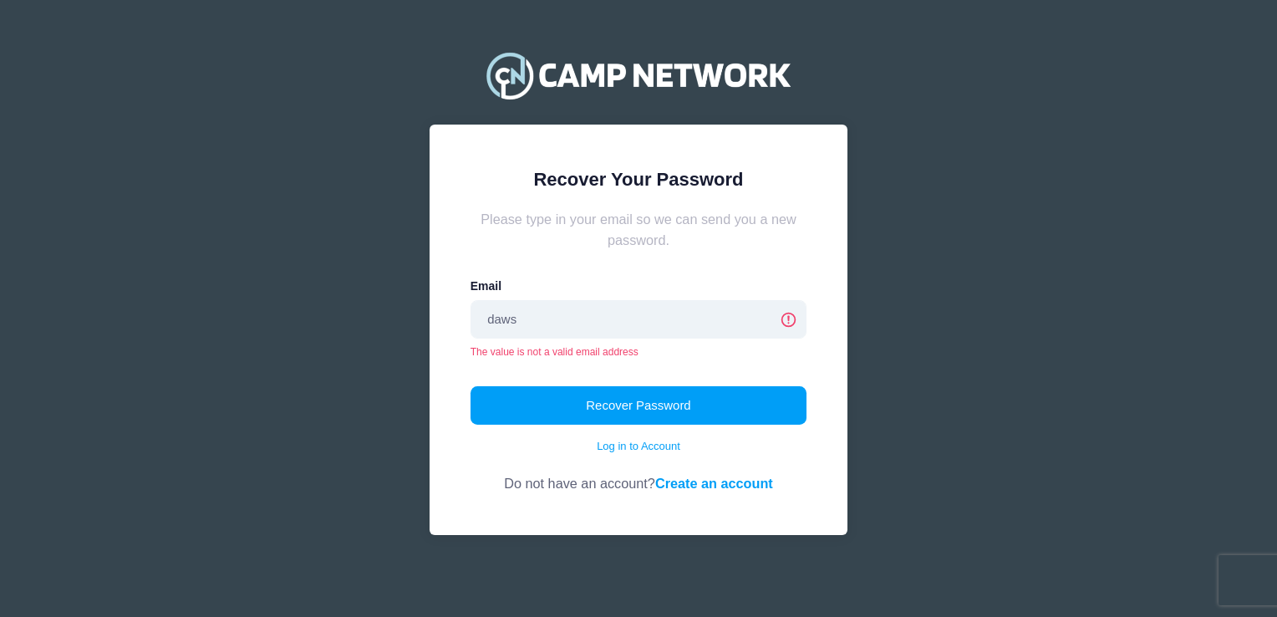
click at [608, 319] on input "daws" at bounding box center [638, 319] width 337 height 38
click at [625, 385] on form "Please type in your email so we can send you a new password. Email daws The val…" at bounding box center [638, 351] width 337 height 284
click at [616, 322] on input "daws" at bounding box center [638, 319] width 337 height 38
type input "Dawson.Lanham27@gmail.com"
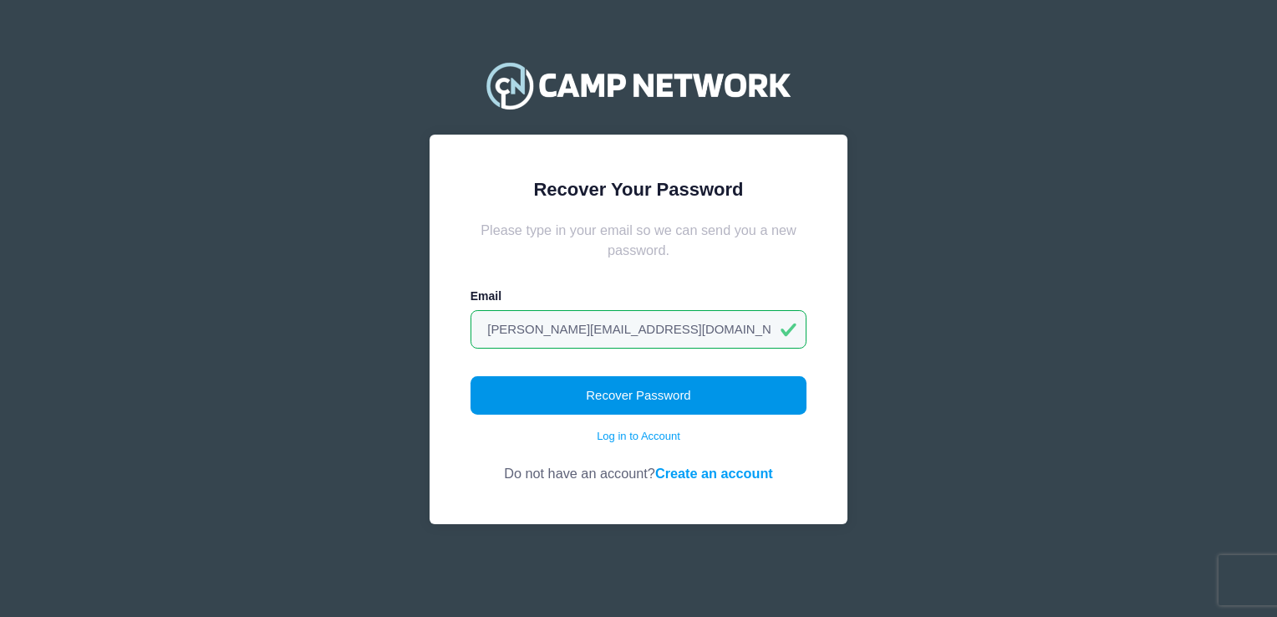
click at [664, 397] on button "Recover Password" at bounding box center [638, 395] width 337 height 38
